Goal: Information Seeking & Learning: Get advice/opinions

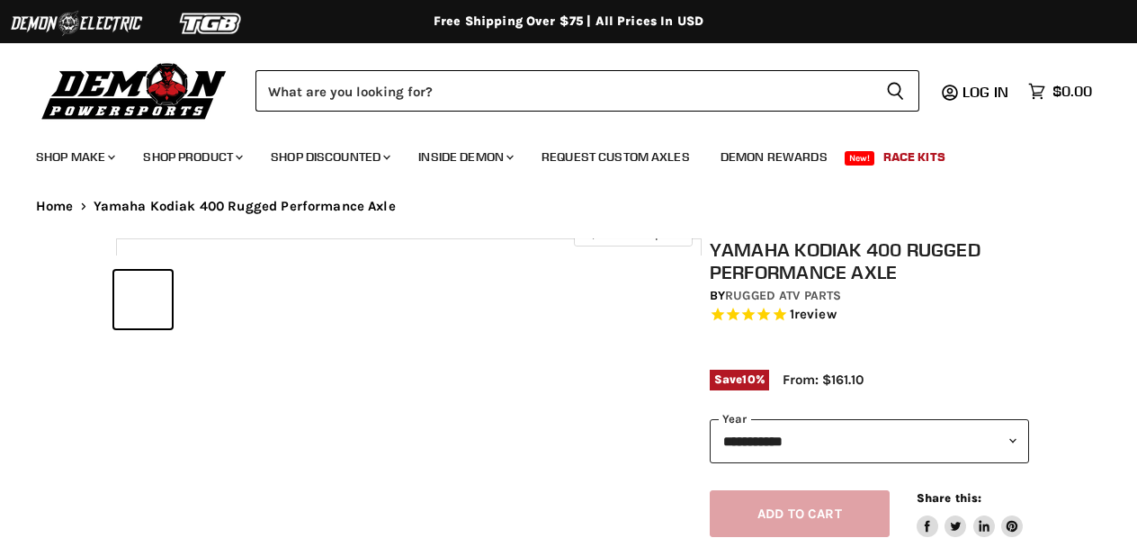
select select "******"
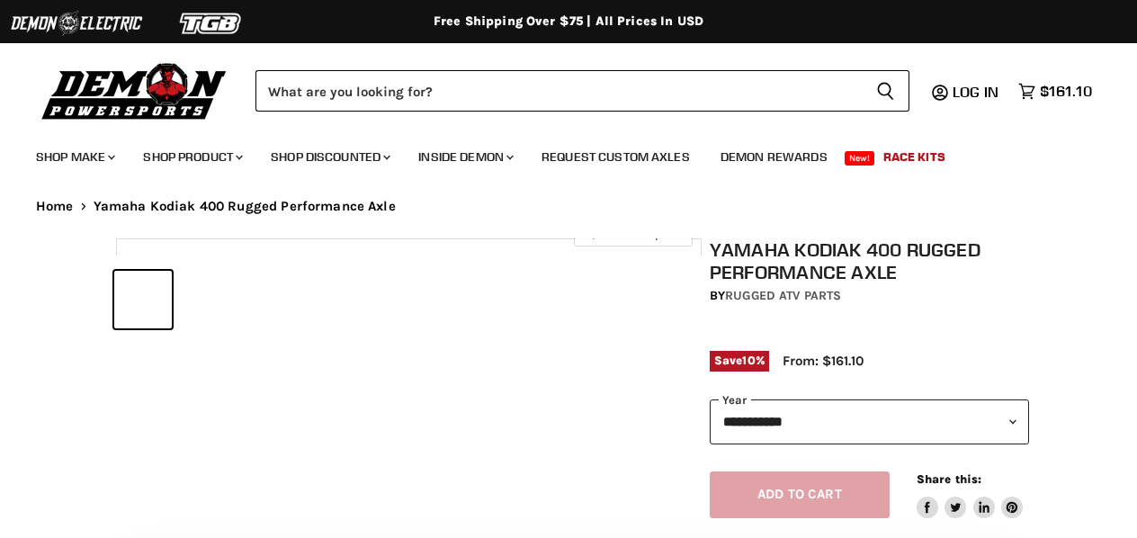
select select "******"
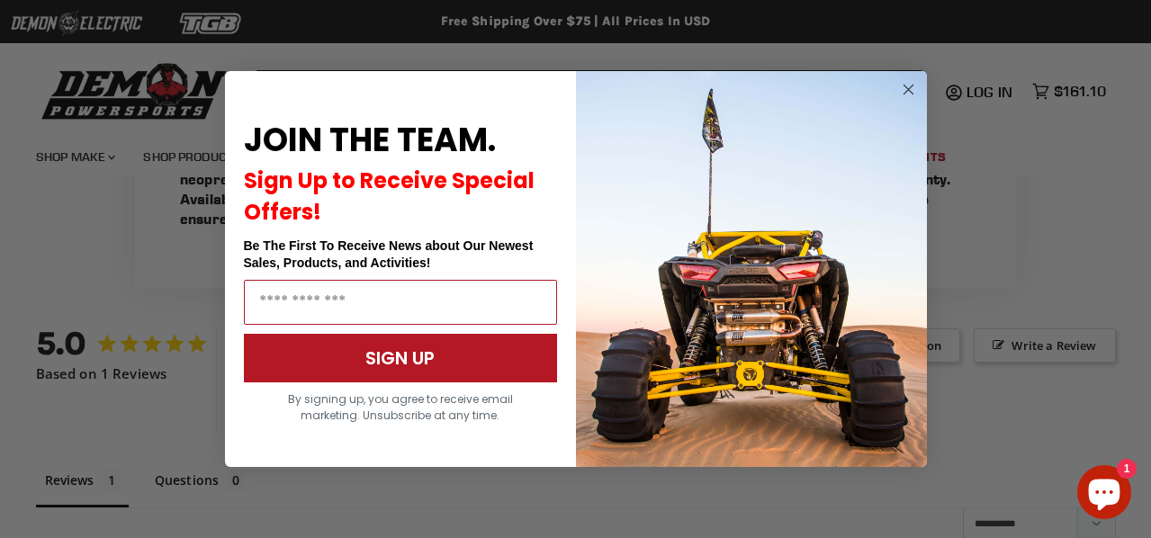
scroll to position [1076, 0]
